Goal: Information Seeking & Learning: Learn about a topic

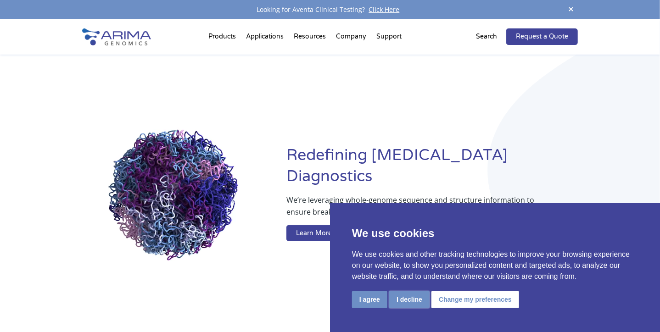
click at [412, 299] on button "I decline" at bounding box center [409, 299] width 40 height 17
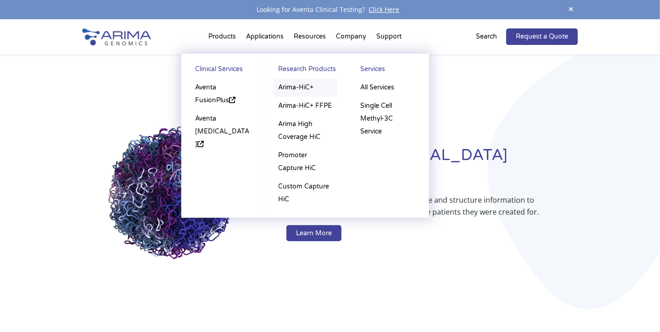
click at [284, 87] on link "Arima-HiC+" at bounding box center [305, 87] width 64 height 18
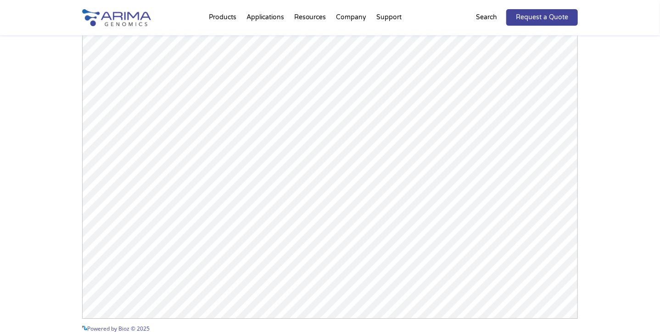
scroll to position [1361, 0]
click at [32, 128] on div "Arima-HiC+ Publications Powered by Bioz © 2025 See more details on Bioz" at bounding box center [330, 132] width 660 height 517
